Goal: Information Seeking & Learning: Learn about a topic

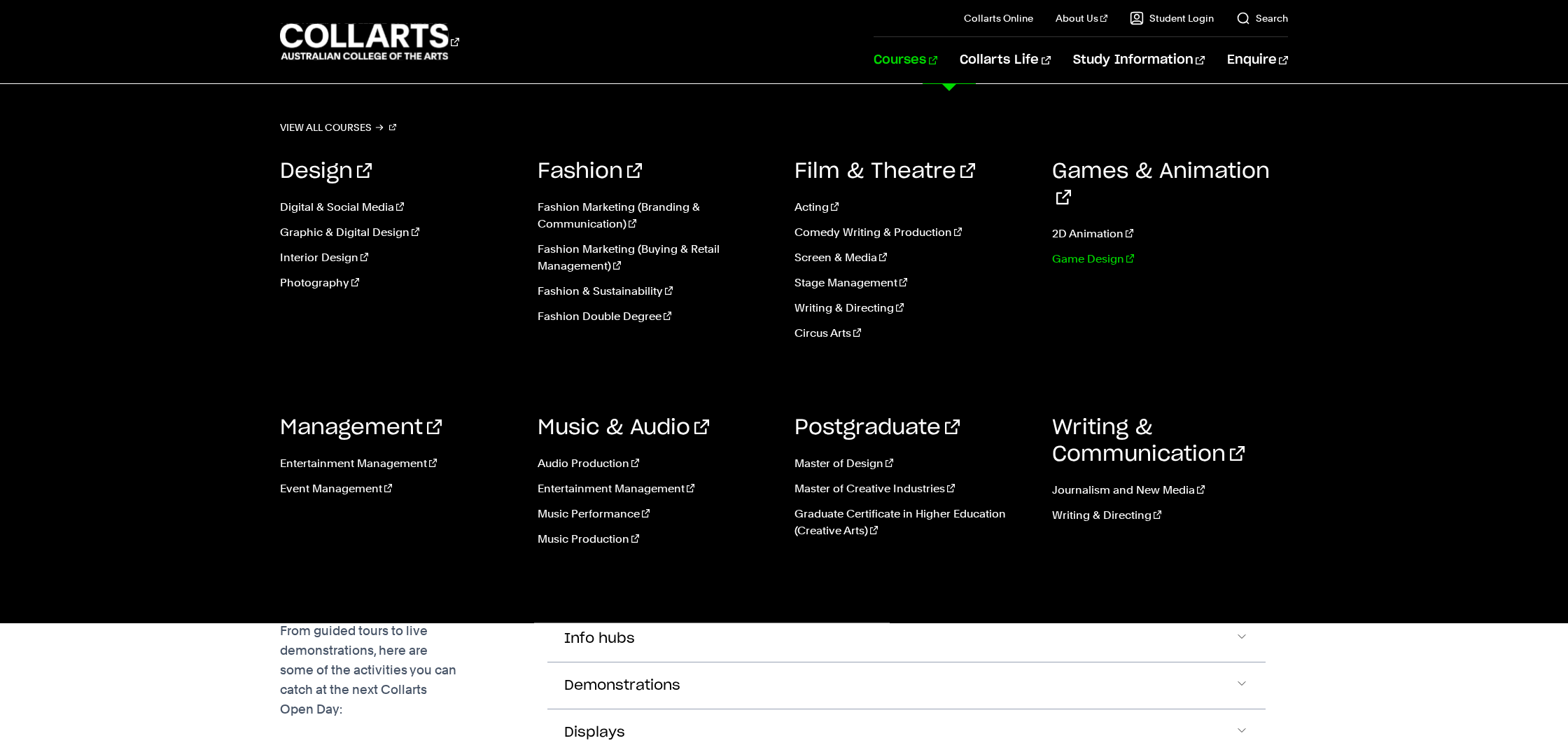
click at [1077, 251] on link "Game Design" at bounding box center [1170, 259] width 237 height 17
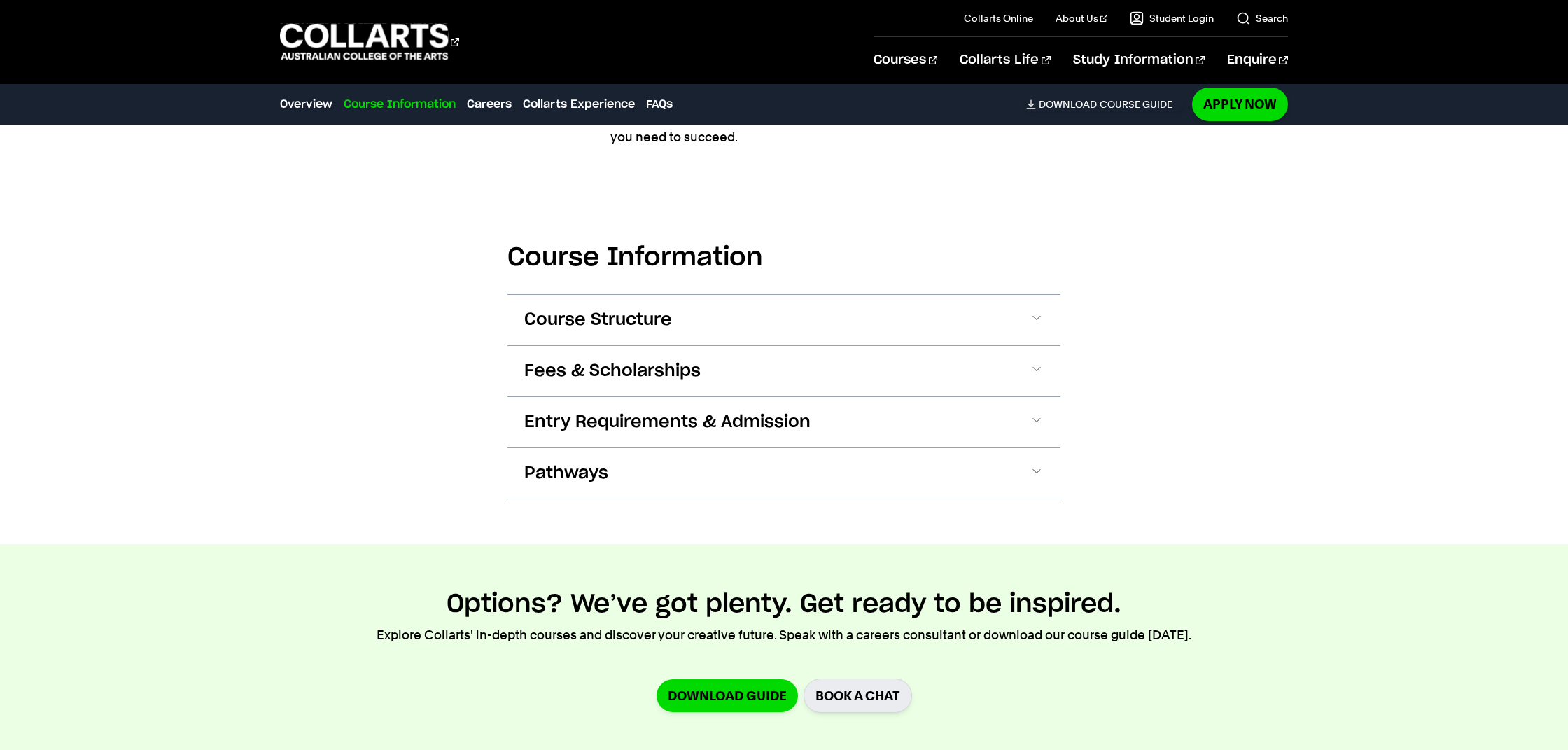
scroll to position [1785, 0]
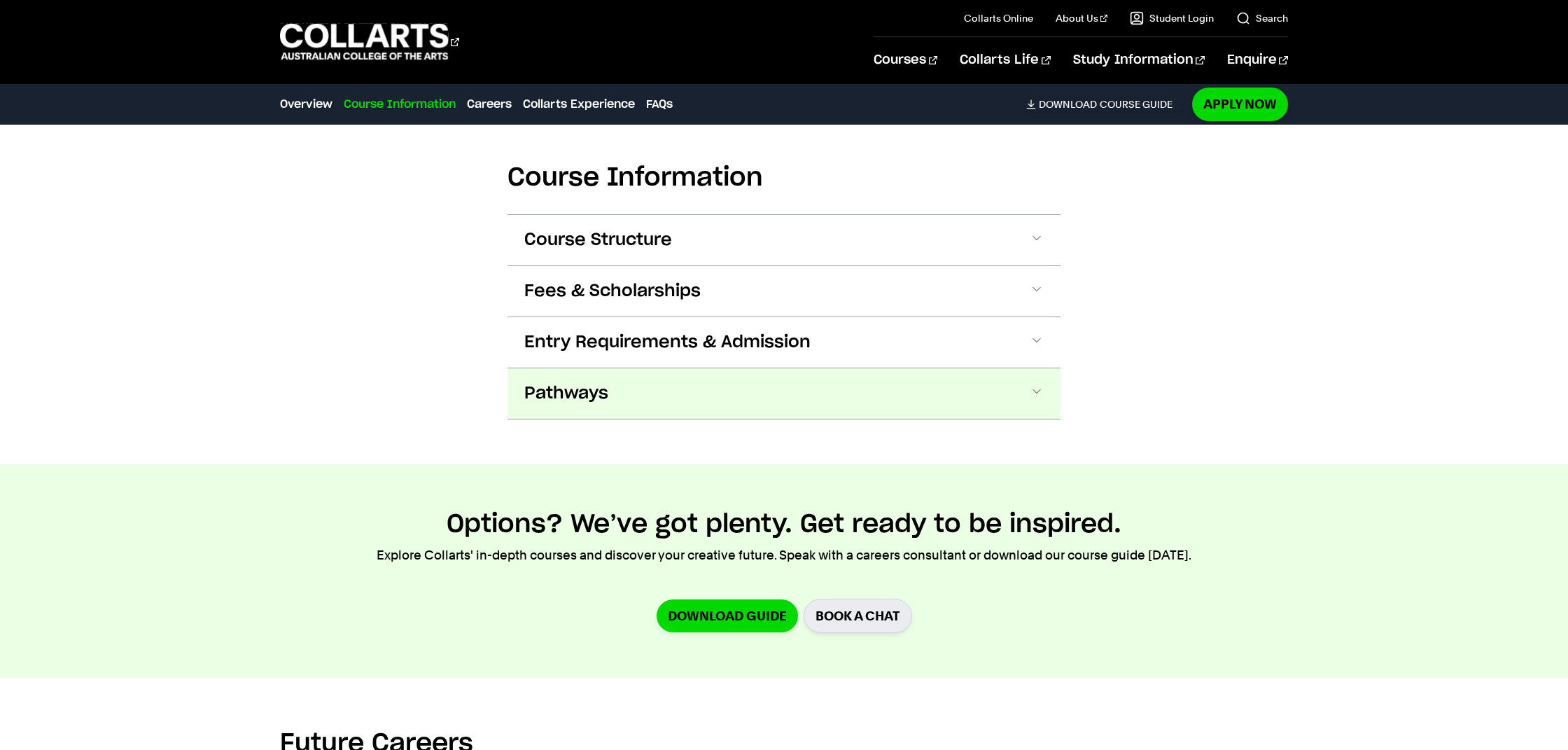
click at [988, 387] on button "Pathways" at bounding box center [784, 393] width 553 height 50
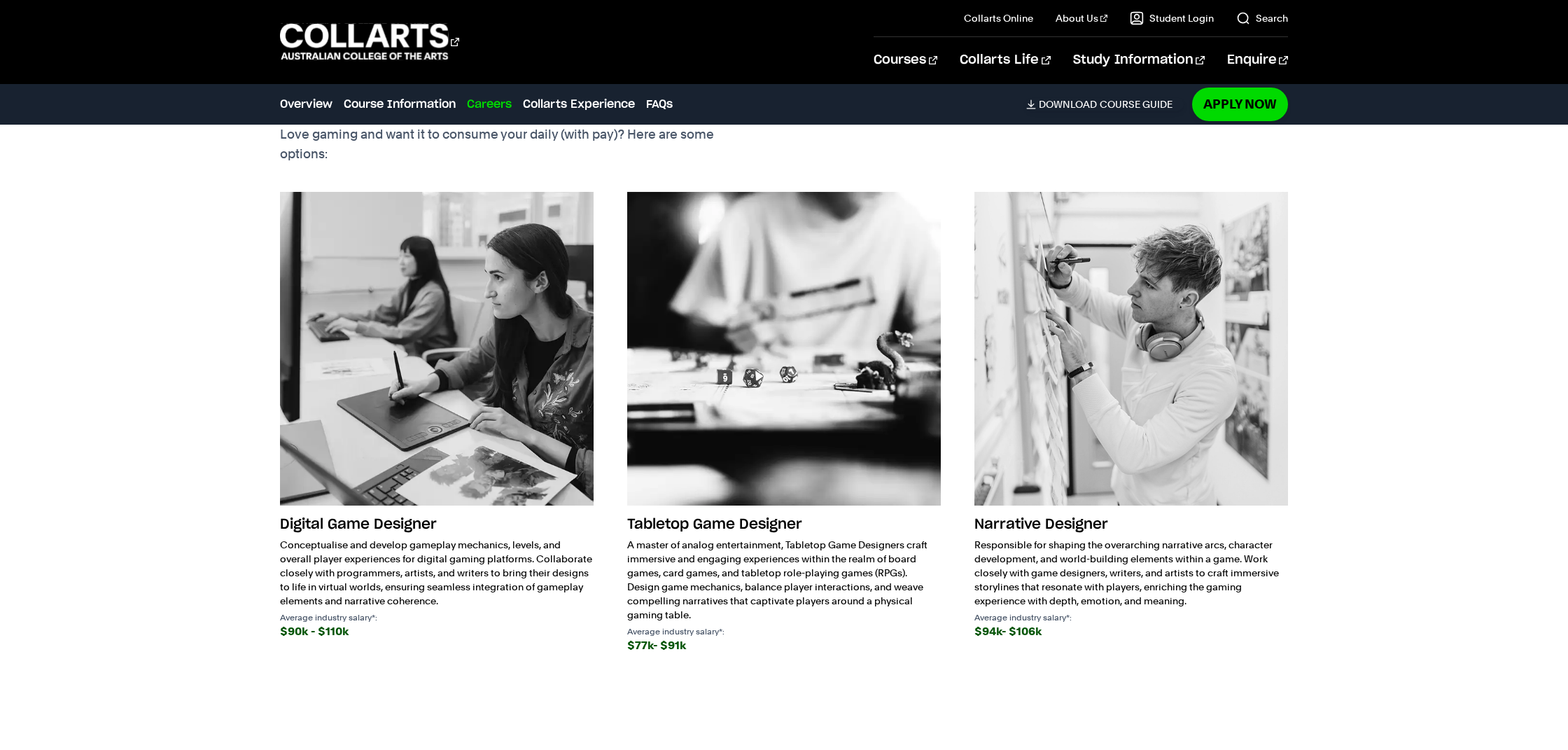
scroll to position [2762, 0]
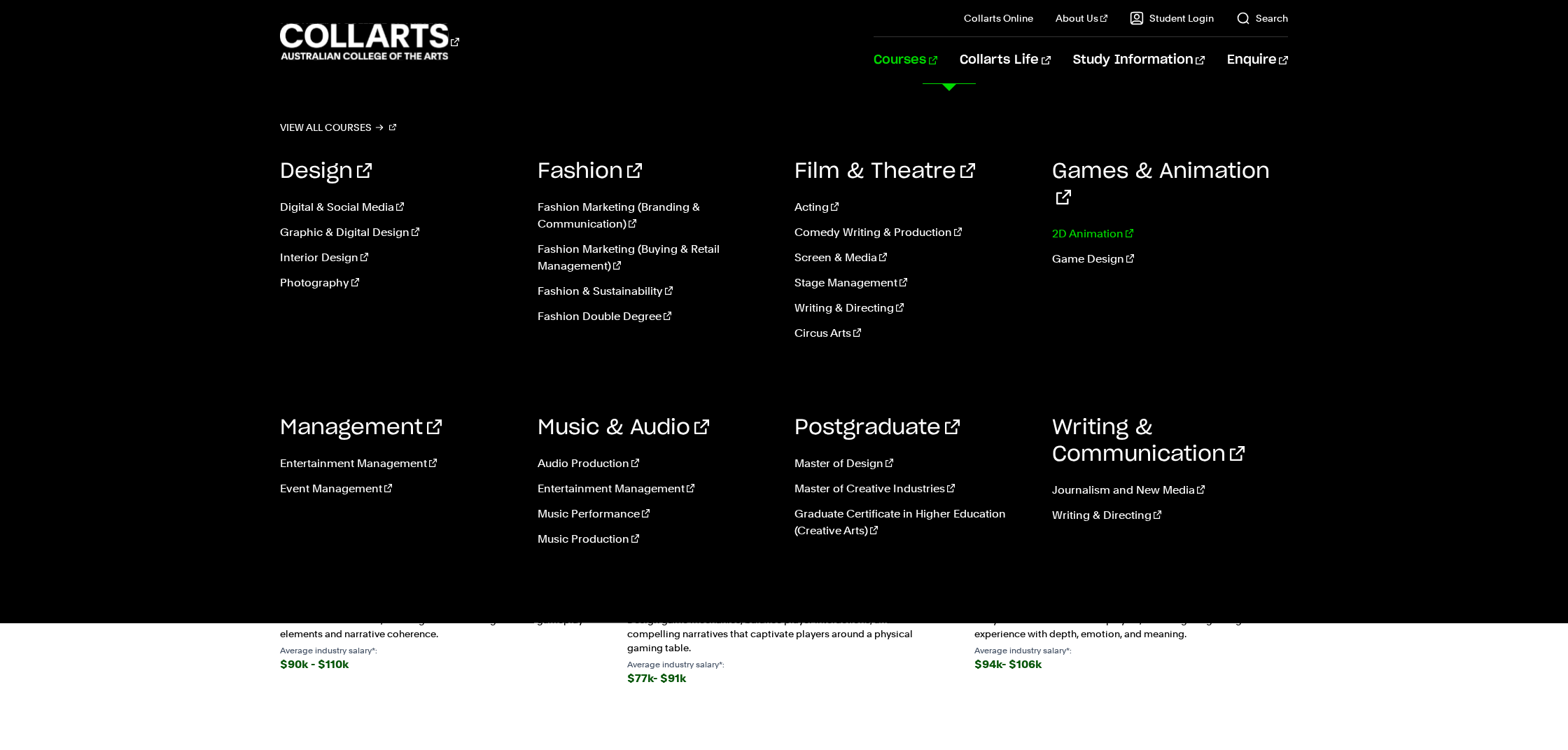
click at [1073, 225] on link "2D Animation" at bounding box center [1170, 234] width 237 height 17
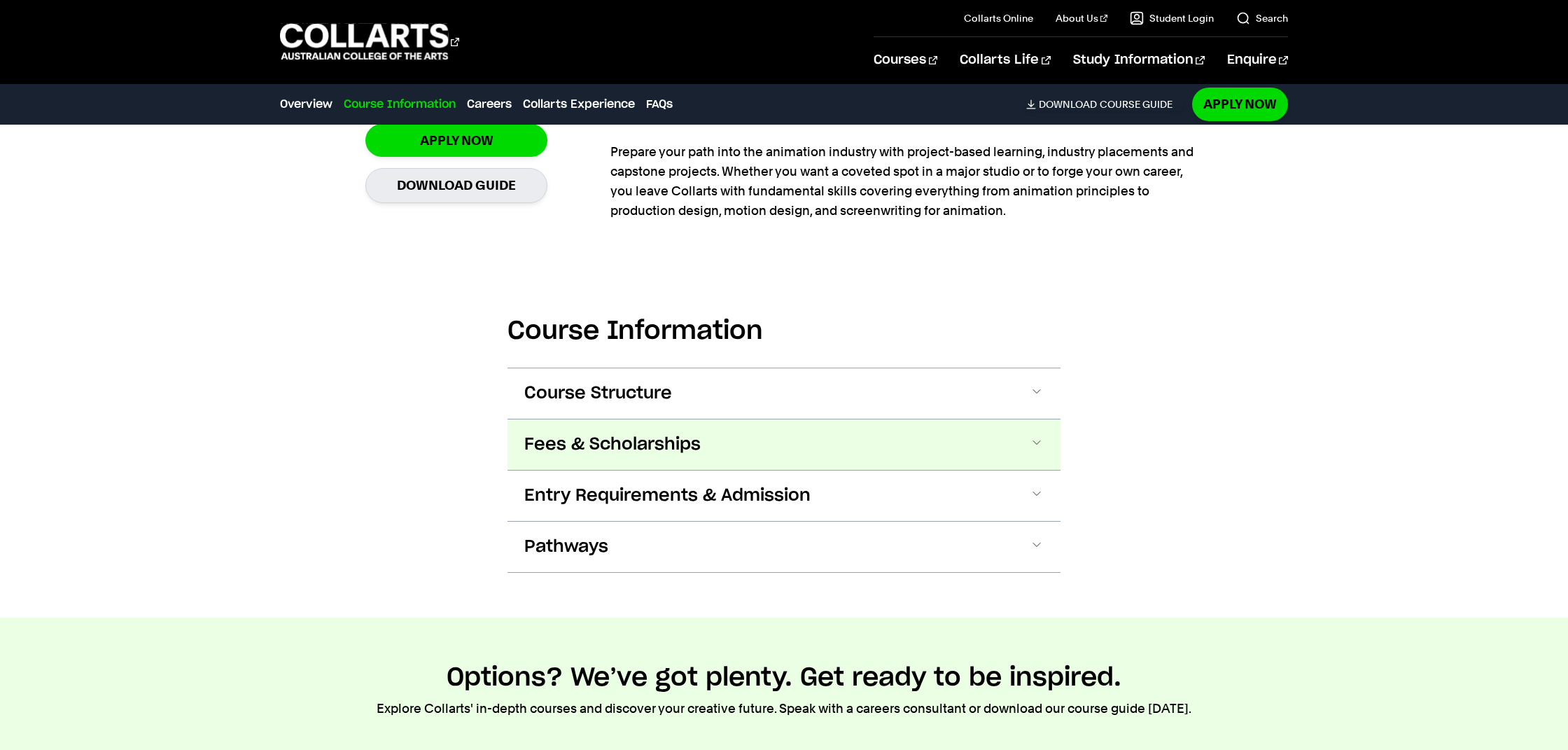
scroll to position [1207, 0]
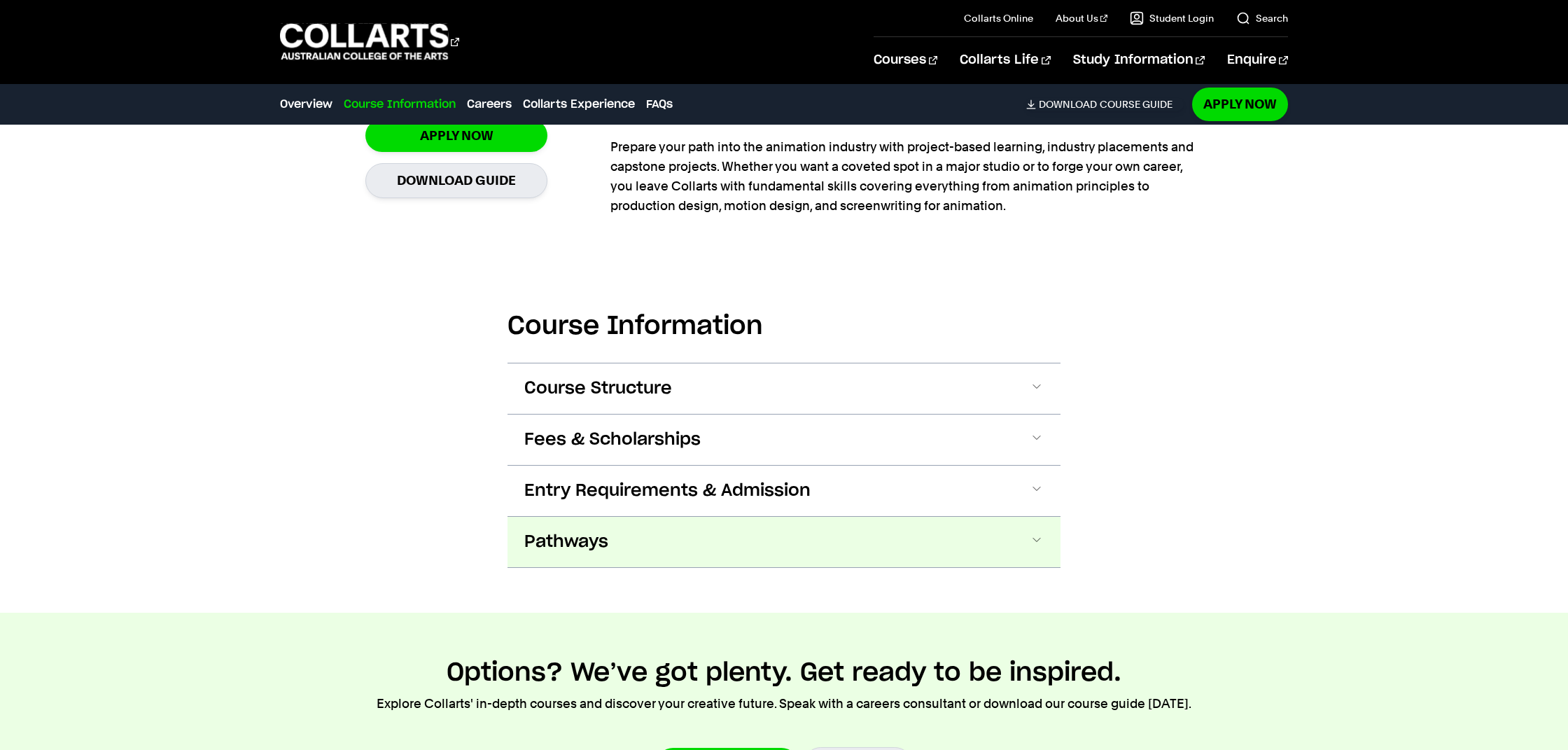
click at [758, 532] on button "Pathways" at bounding box center [784, 541] width 553 height 50
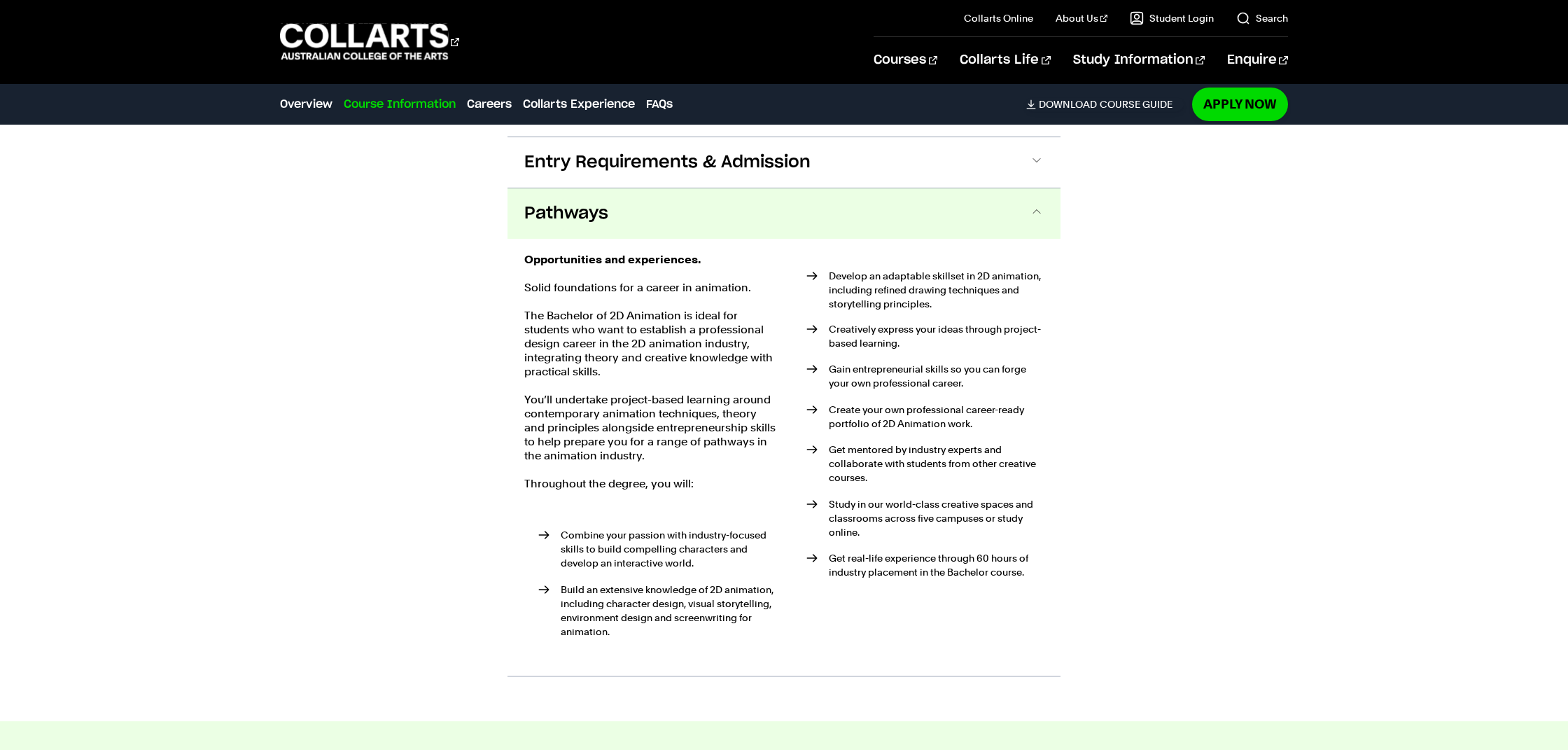
scroll to position [1536, 0]
